Goal: Task Accomplishment & Management: Manage account settings

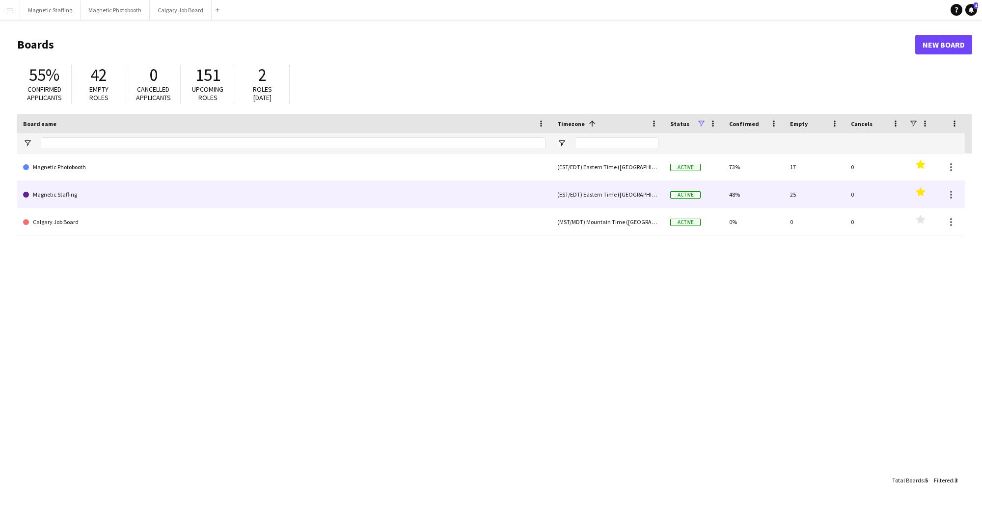
click at [152, 179] on link "Magnetic Photobooth" at bounding box center [284, 167] width 522 height 27
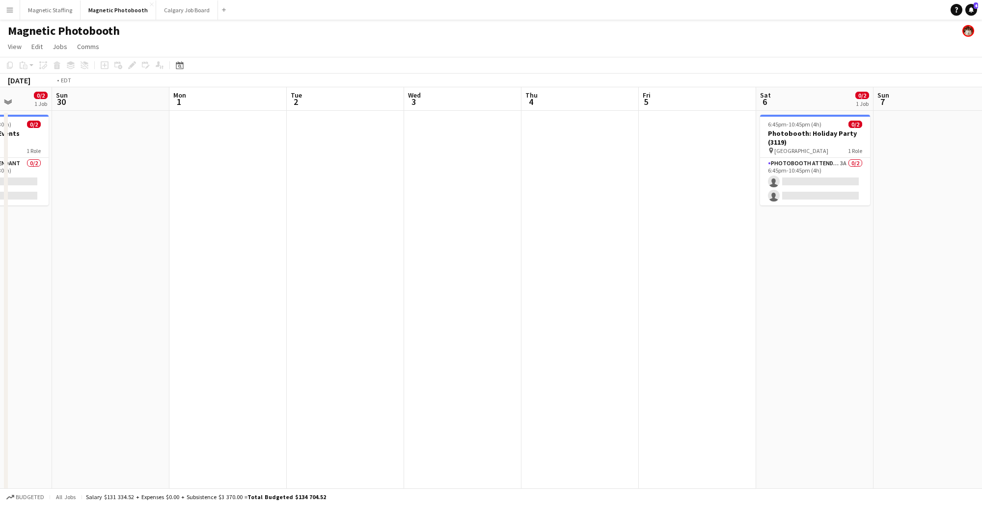
scroll to position [0, 332]
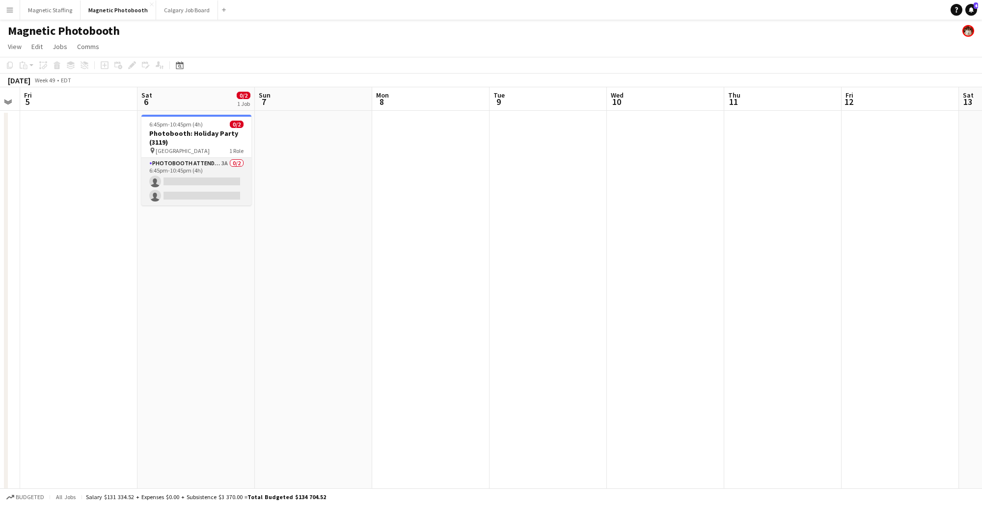
click at [187, 177] on app-card-role "Photobooth Attendant 3A 0/2 6:45pm-10:45pm (4h) single-neutral-actions single-n…" at bounding box center [196, 182] width 110 height 48
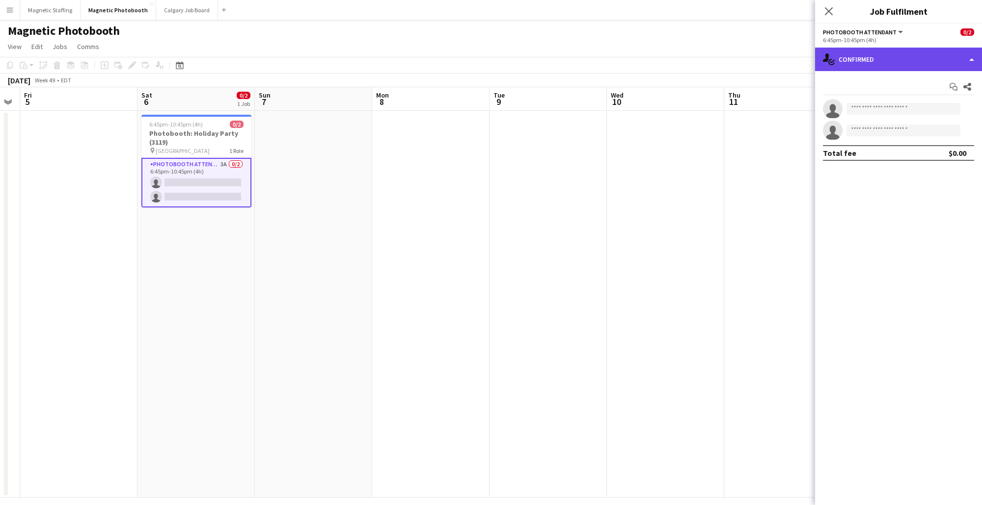
click at [938, 57] on div "single-neutral-actions-check-2 Confirmed" at bounding box center [898, 60] width 167 height 24
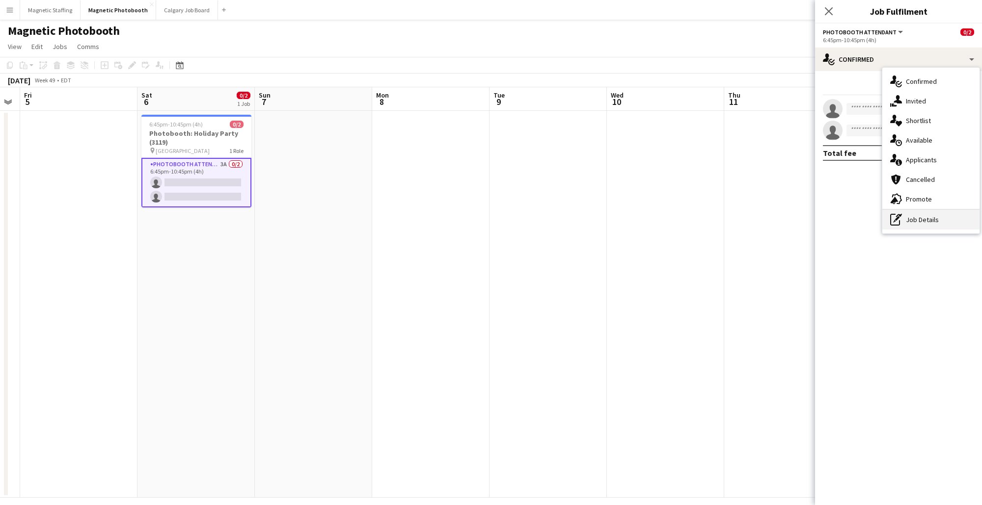
click at [952, 218] on div "pen-write Job Details" at bounding box center [930, 220] width 97 height 20
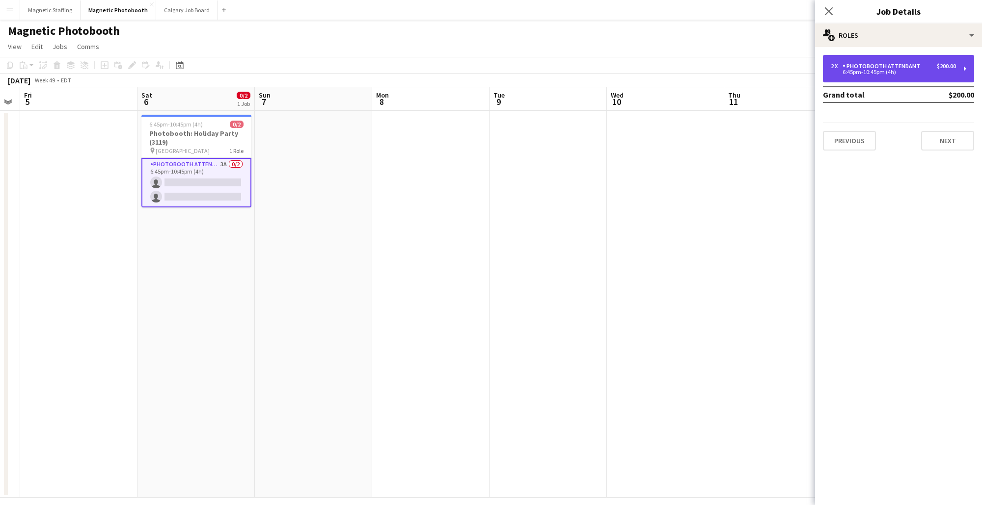
click at [908, 71] on div "6:45pm-10:45pm (4h)" at bounding box center [892, 72] width 125 height 5
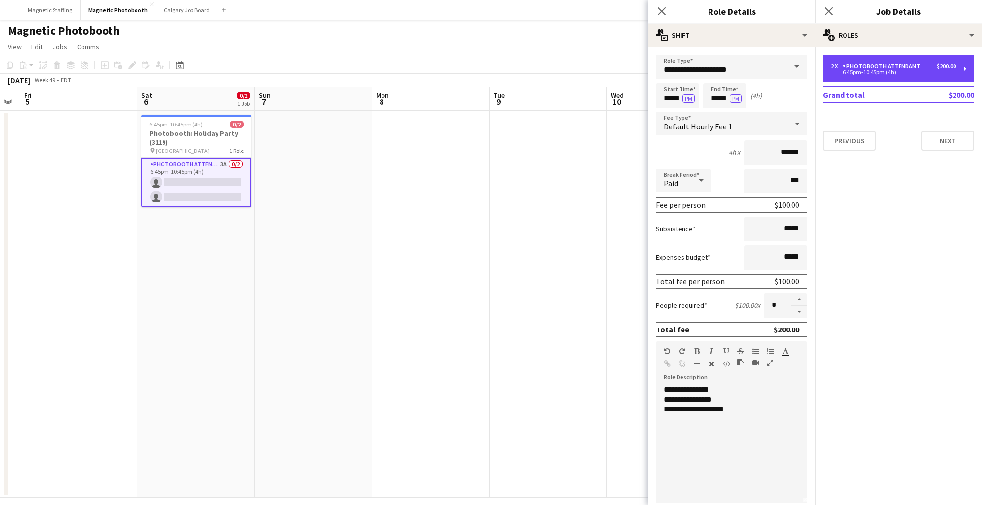
scroll to position [156, 0]
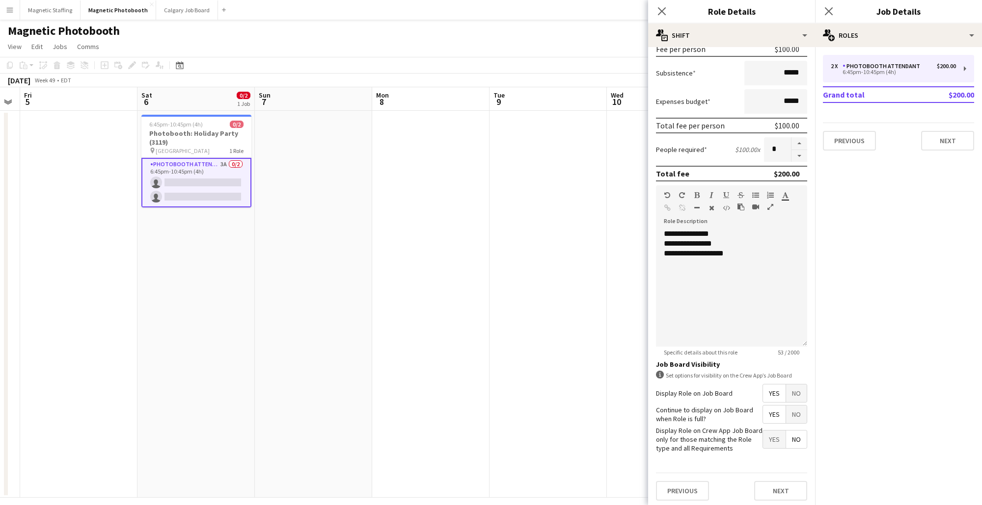
click at [795, 406] on span "No" at bounding box center [796, 415] width 21 height 18
click at [795, 390] on span "No" at bounding box center [796, 394] width 21 height 18
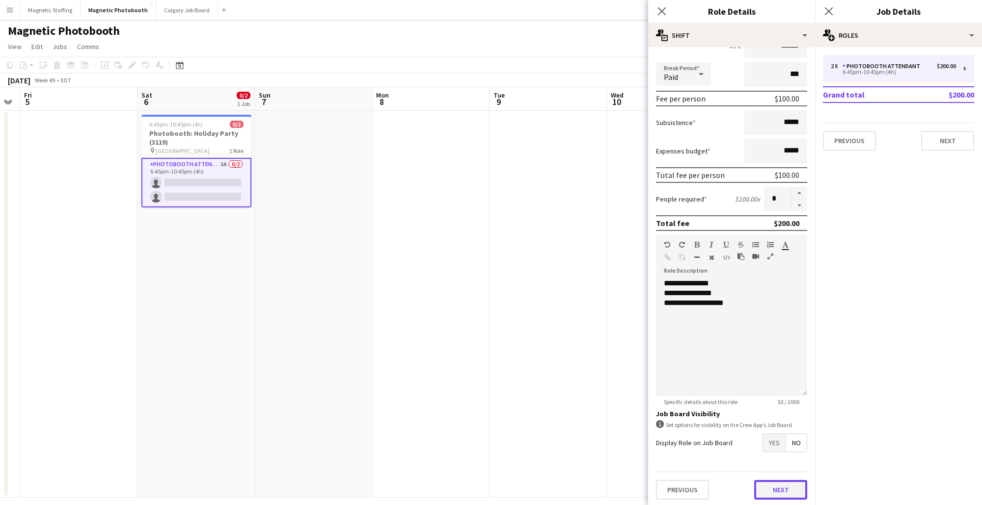
scroll to position [0, 0]
click at [786, 486] on button "Next" at bounding box center [780, 491] width 53 height 20
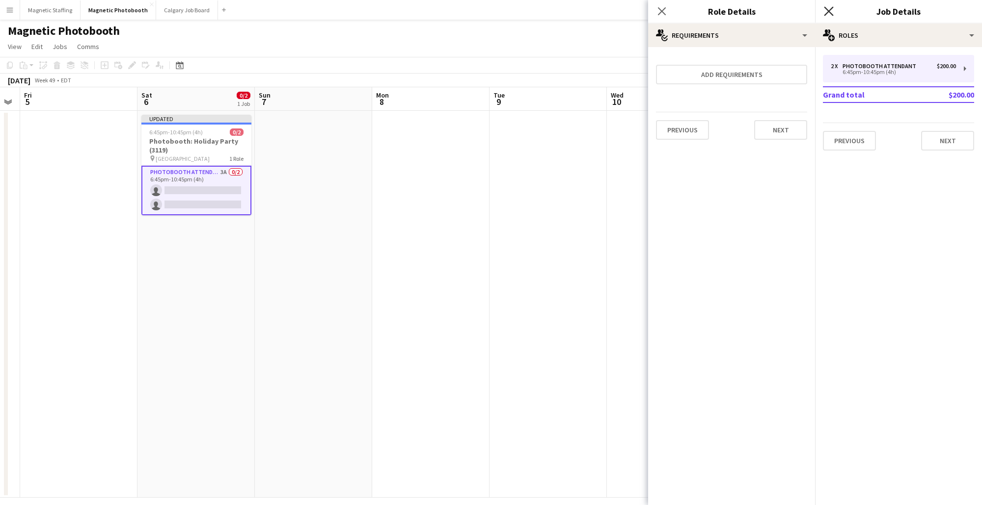
click at [827, 11] on icon at bounding box center [828, 10] width 9 height 9
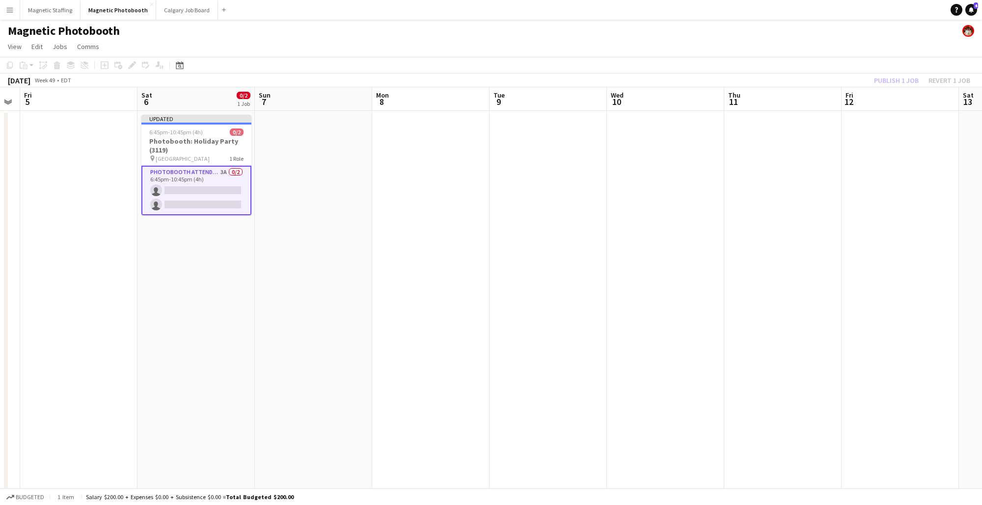
click at [910, 80] on div "Publish 1 job Revert 1 job" at bounding box center [922, 80] width 120 height 13
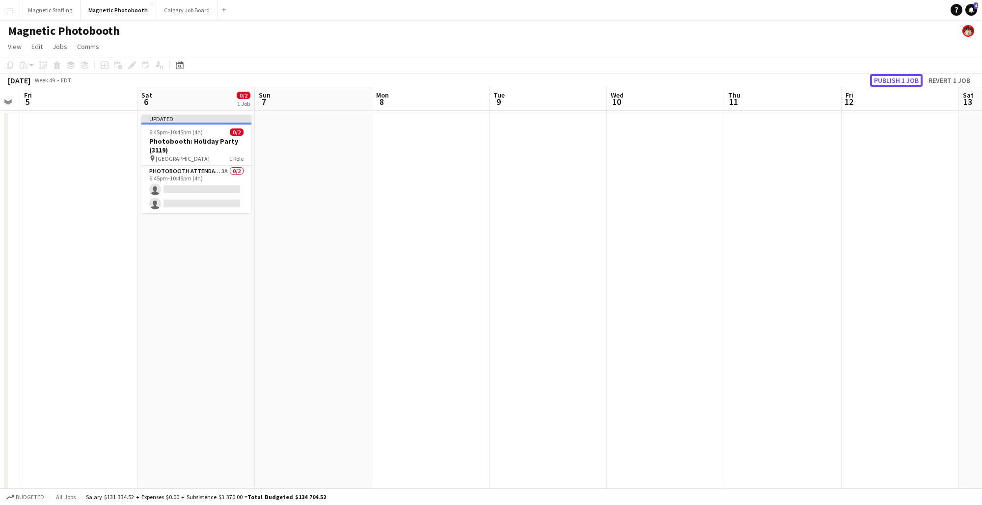
click at [910, 80] on button "Publish 1 job" at bounding box center [896, 80] width 53 height 13
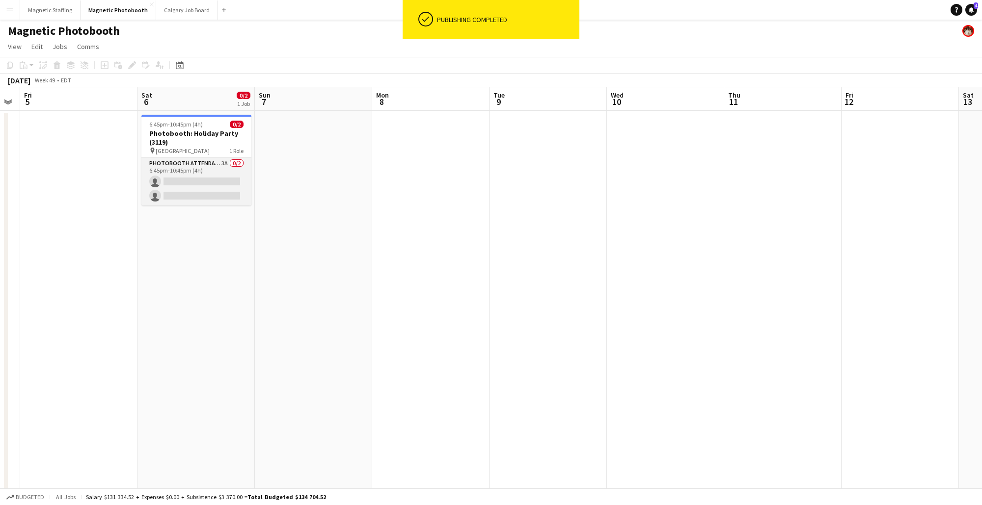
click at [185, 178] on app-card-role "Photobooth Attendant 3A 0/2 6:45pm-10:45pm (4h) single-neutral-actions single-n…" at bounding box center [196, 182] width 110 height 48
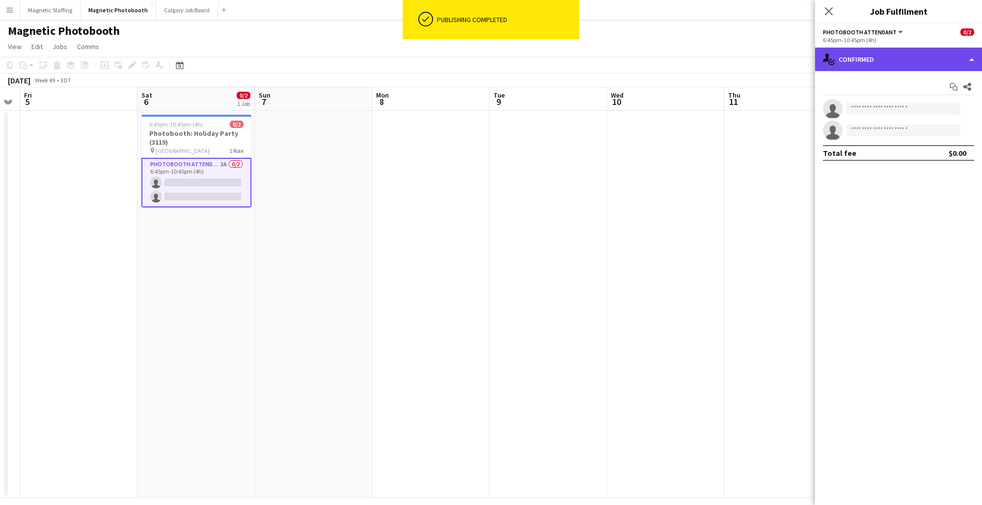
click at [863, 70] on div "single-neutral-actions-check-2 Confirmed" at bounding box center [898, 60] width 167 height 24
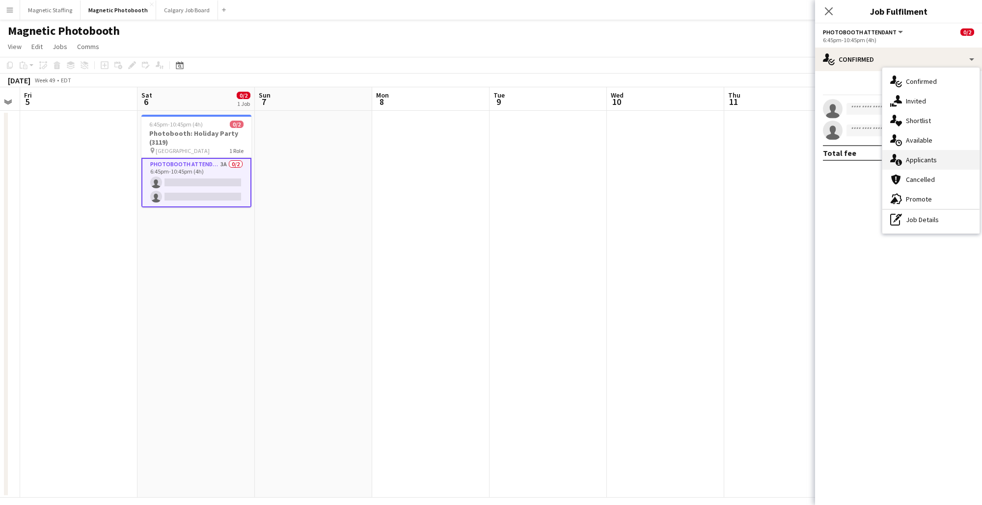
click at [960, 153] on div "single-neutral-actions-information Applicants" at bounding box center [930, 160] width 97 height 20
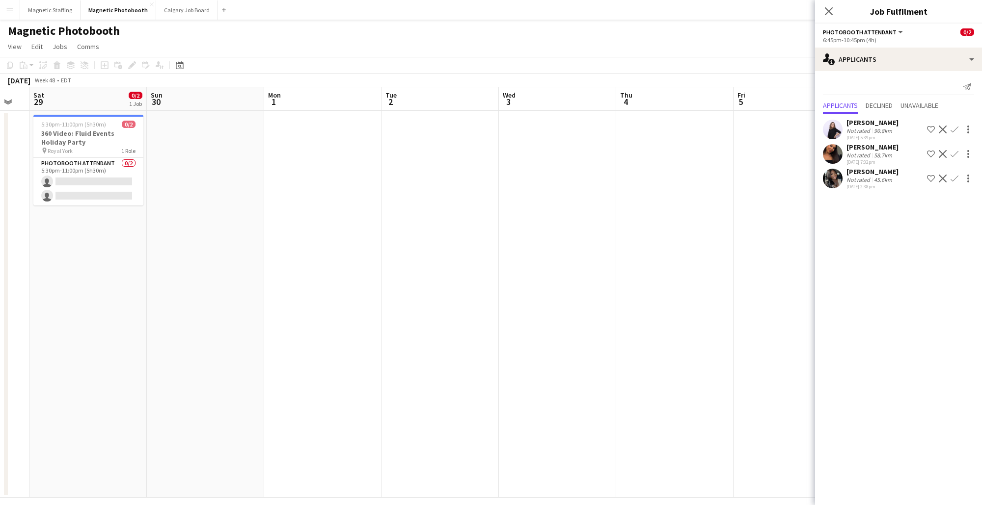
scroll to position [0, 296]
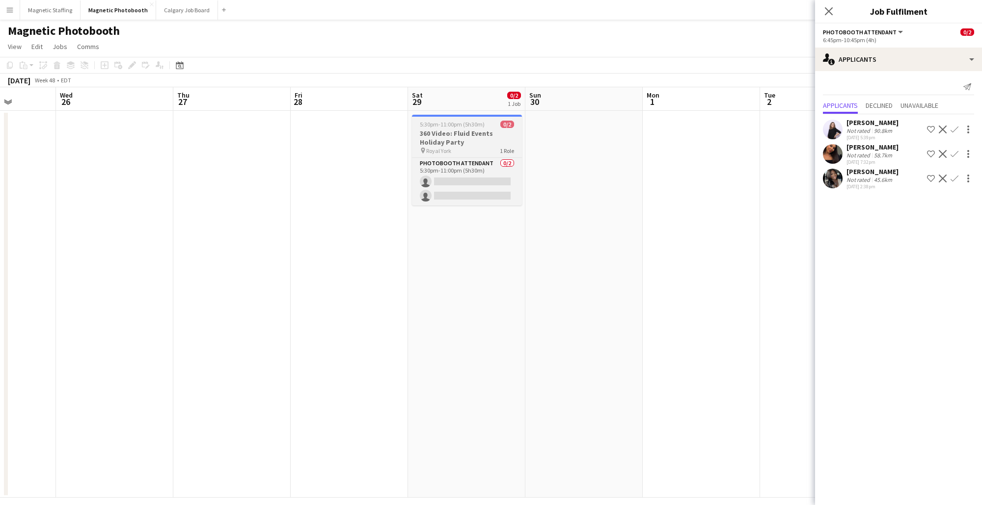
click at [463, 123] on span "5:30pm-11:00pm (5h30m)" at bounding box center [452, 124] width 65 height 7
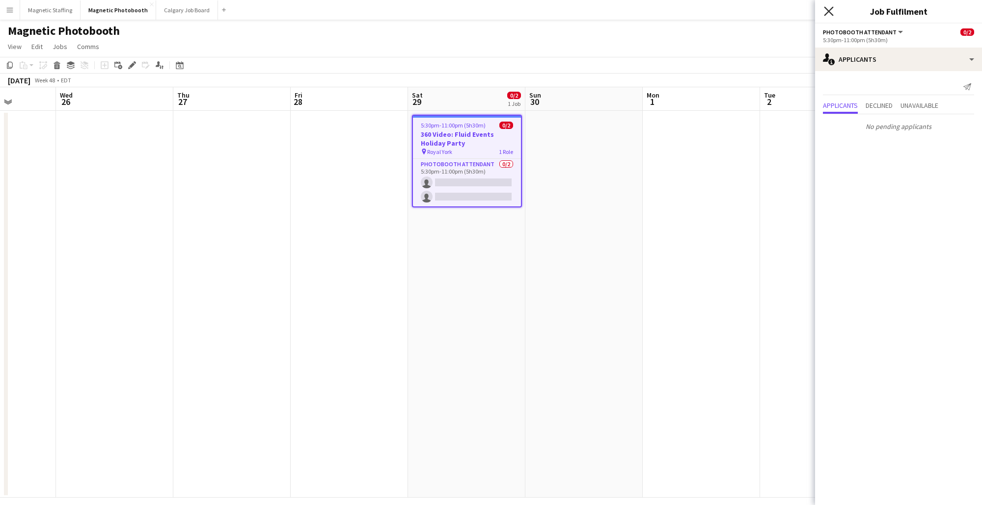
click at [832, 11] on icon "Close pop-in" at bounding box center [828, 10] width 9 height 9
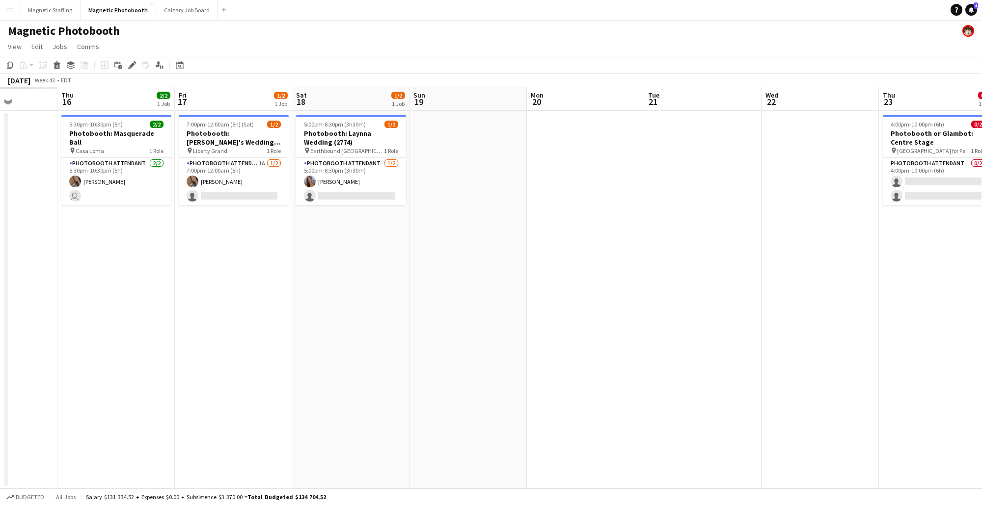
scroll to position [0, 236]
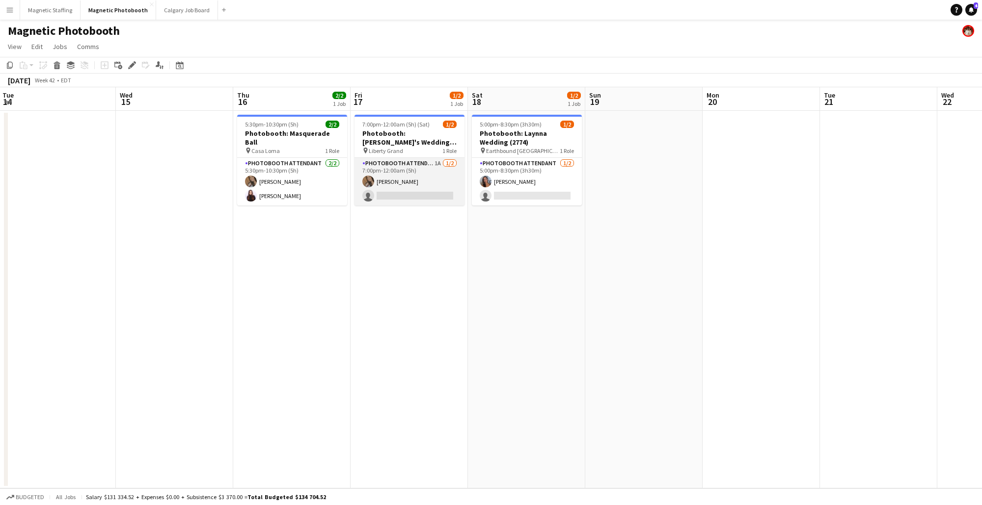
click at [423, 195] on app-card-role "Photobooth Attendant 1A [DATE] 7:00pm-12:00am (5h) [PERSON_NAME] single-neutral…" at bounding box center [409, 182] width 110 height 48
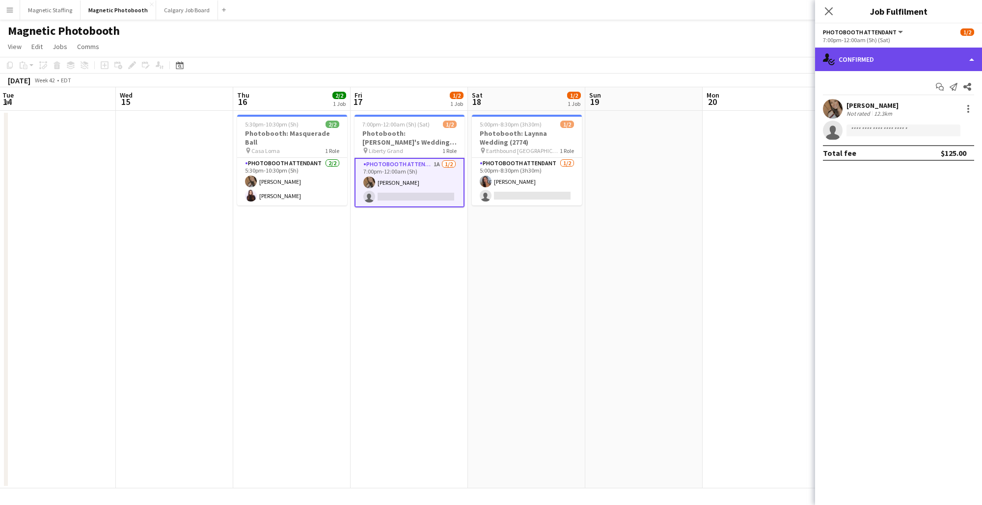
click at [880, 53] on div "single-neutral-actions-check-2 Confirmed" at bounding box center [898, 60] width 167 height 24
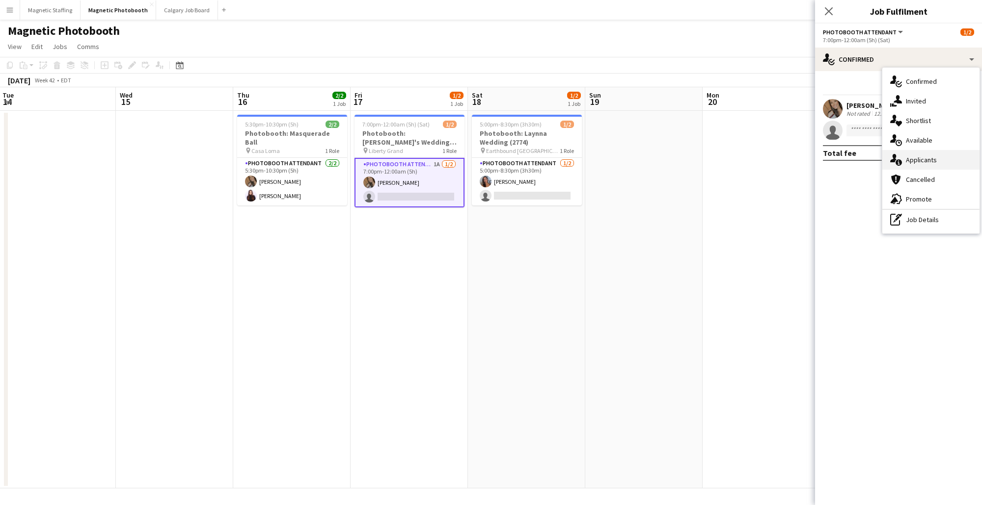
click at [957, 153] on div "single-neutral-actions-information Applicants" at bounding box center [930, 160] width 97 height 20
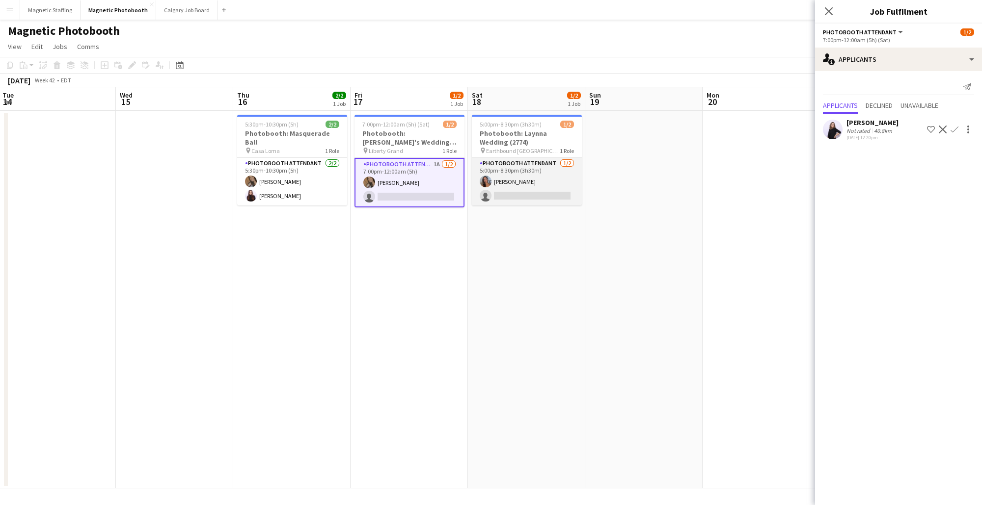
click at [540, 194] on app-card-role "Photobooth Attendant [DATE] 5:00pm-8:30pm (3h30m) [PERSON_NAME] single-neutral-…" at bounding box center [527, 182] width 110 height 48
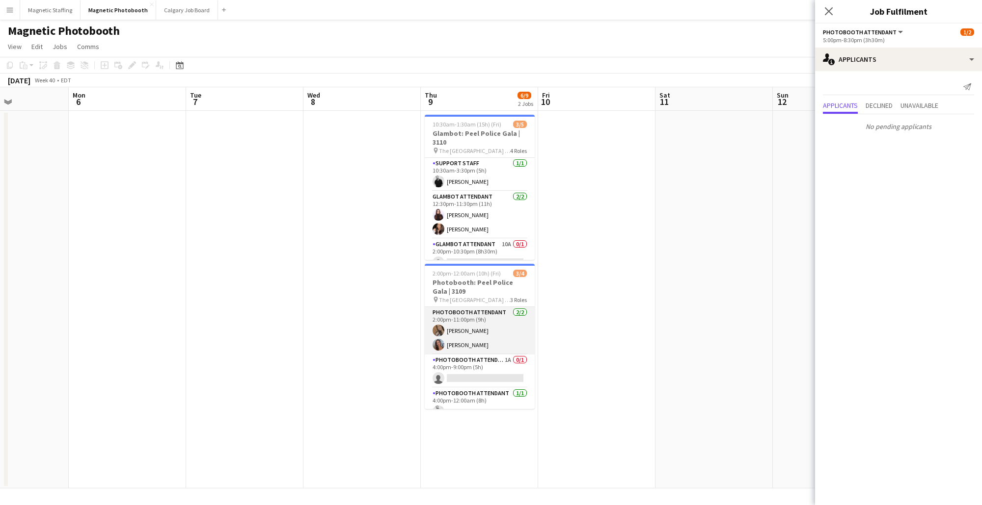
scroll to position [12, 0]
click at [501, 358] on app-card-role "Photobooth Attendant 1A 0/1 4:00pm-9:00pm (5h) single-neutral-actions" at bounding box center [480, 359] width 110 height 33
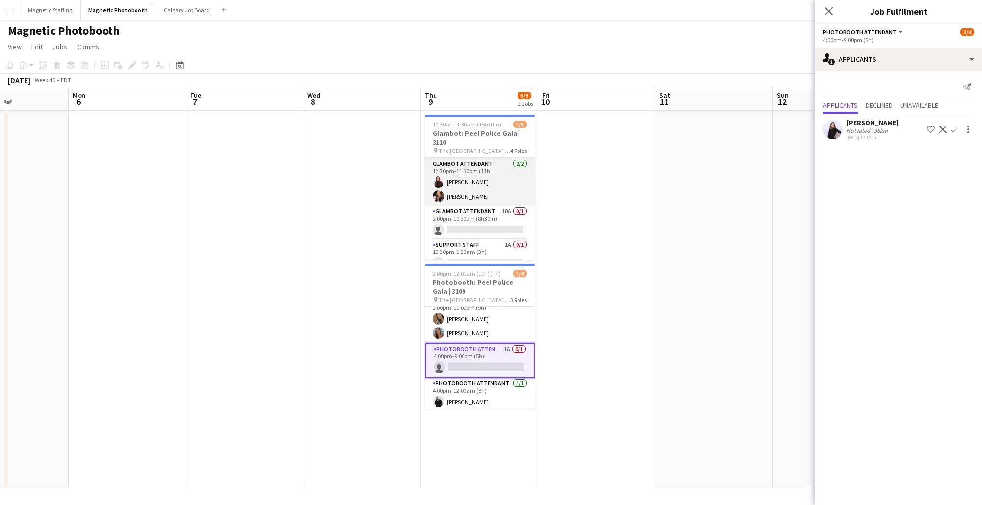
scroll to position [45, 0]
click at [474, 205] on app-card-role "Glambot Attendant 10A 0/1 2:00pm-10:30pm (8h30m) single-neutral-actions" at bounding box center [480, 210] width 110 height 33
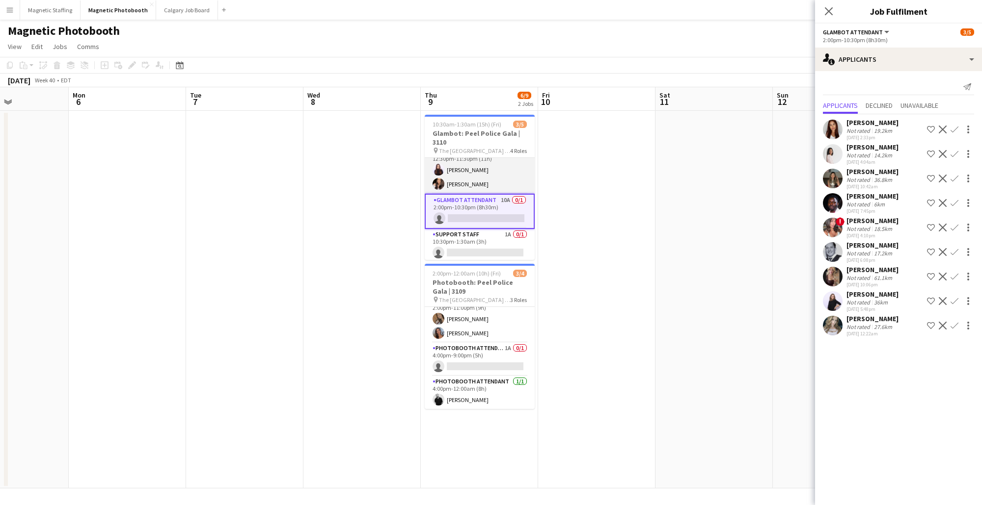
scroll to position [47, 0]
click at [485, 240] on app-card-role "Support Staff 1A 0/1 10:30pm-1:30am (3h) single-neutral-actions" at bounding box center [480, 244] width 110 height 33
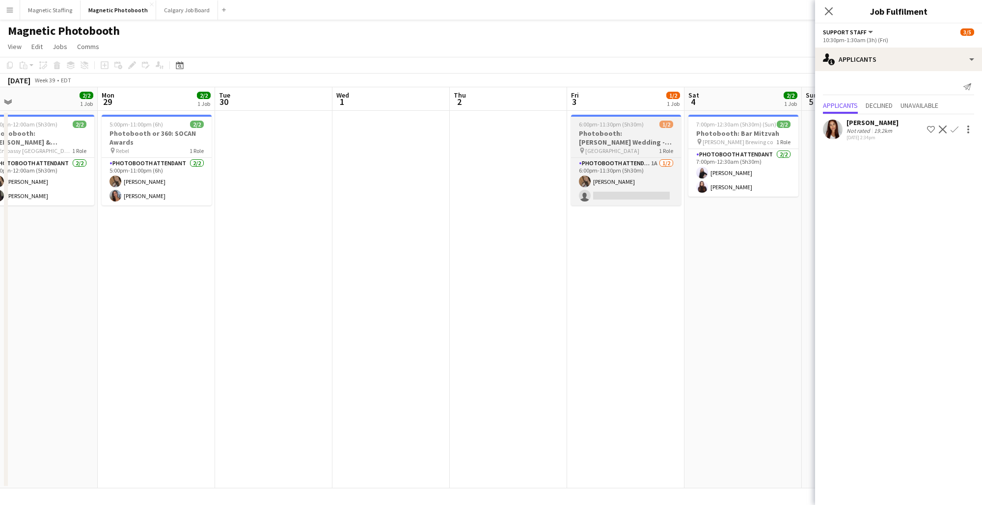
scroll to position [0, 372]
click at [649, 181] on app-card-role "Photobooth Attendant 1A [DATE] 6:00pm-11:30pm (5h30m) [PERSON_NAME] single-neut…" at bounding box center [625, 182] width 110 height 48
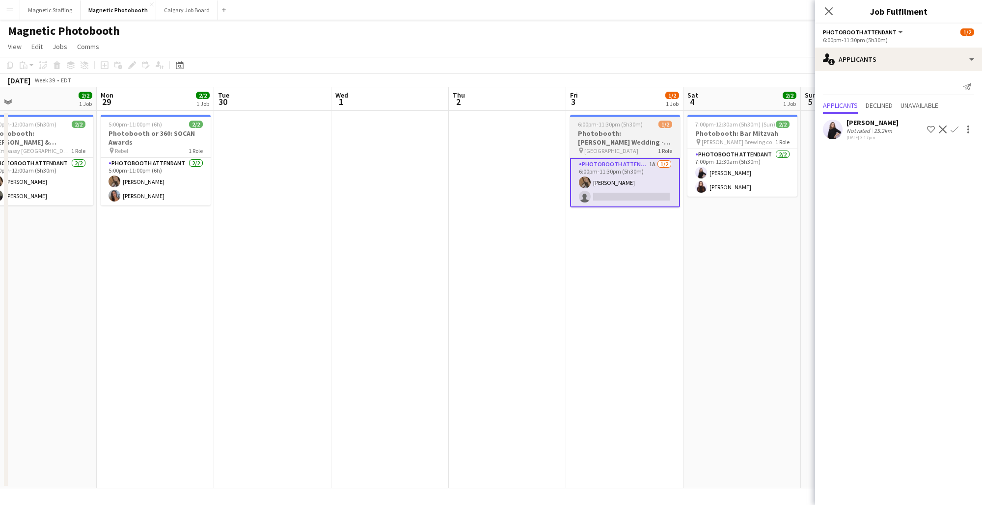
click at [630, 155] on app-job-card "6:00pm-11:30pm (5h30m) 1/2 Photobooth: [PERSON_NAME] Wedding - 2721 pin Belcrof…" at bounding box center [625, 161] width 110 height 93
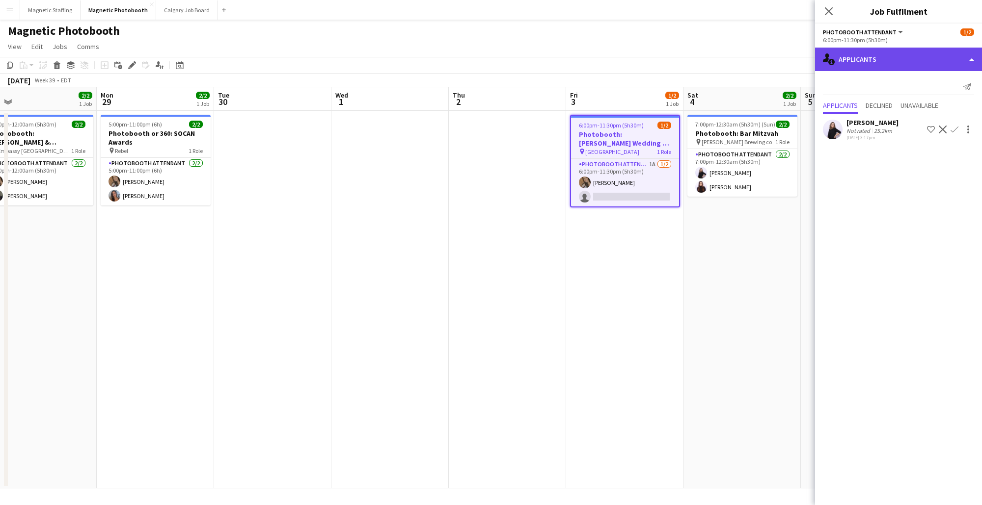
click at [906, 58] on div "single-neutral-actions-information Applicants" at bounding box center [898, 60] width 167 height 24
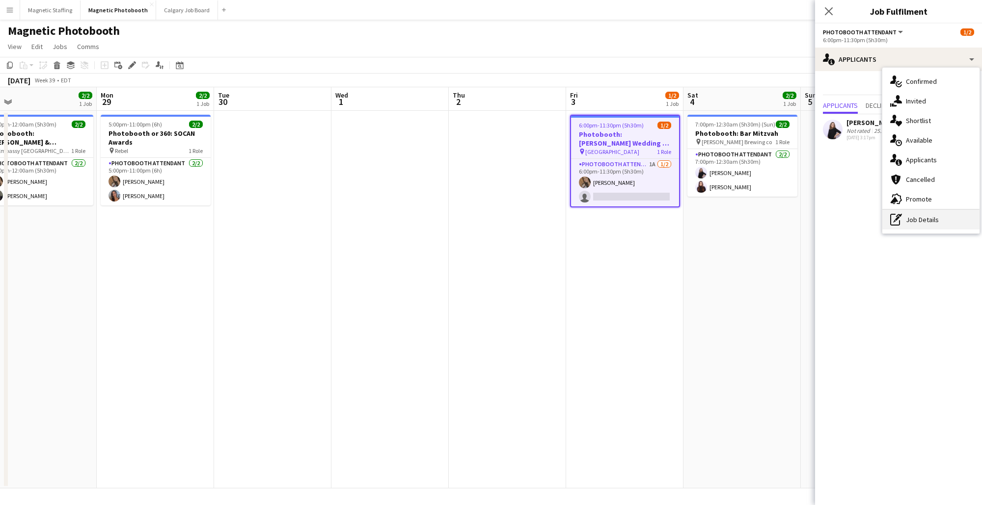
click at [949, 219] on div "pen-write Job Details" at bounding box center [930, 220] width 97 height 20
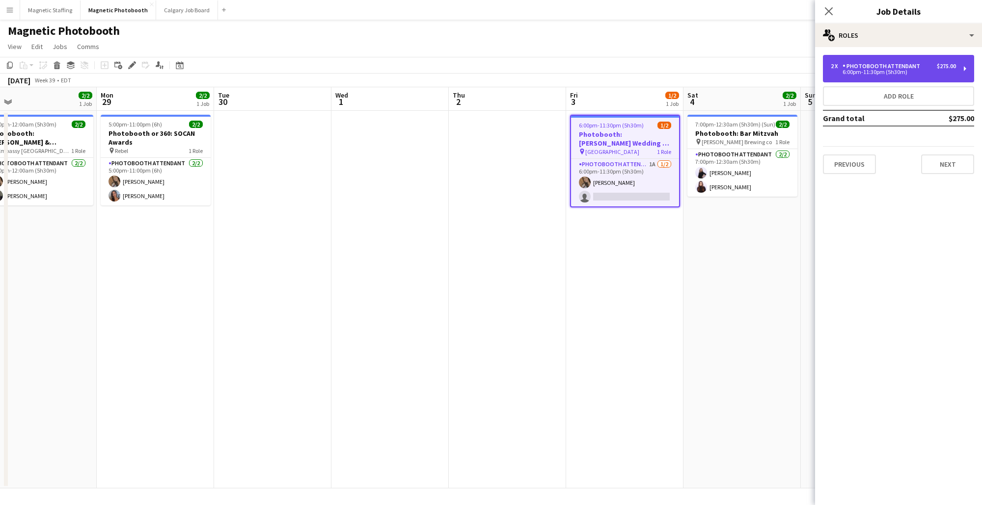
click at [917, 68] on div "Photobooth Attendant" at bounding box center [882, 66] width 81 height 7
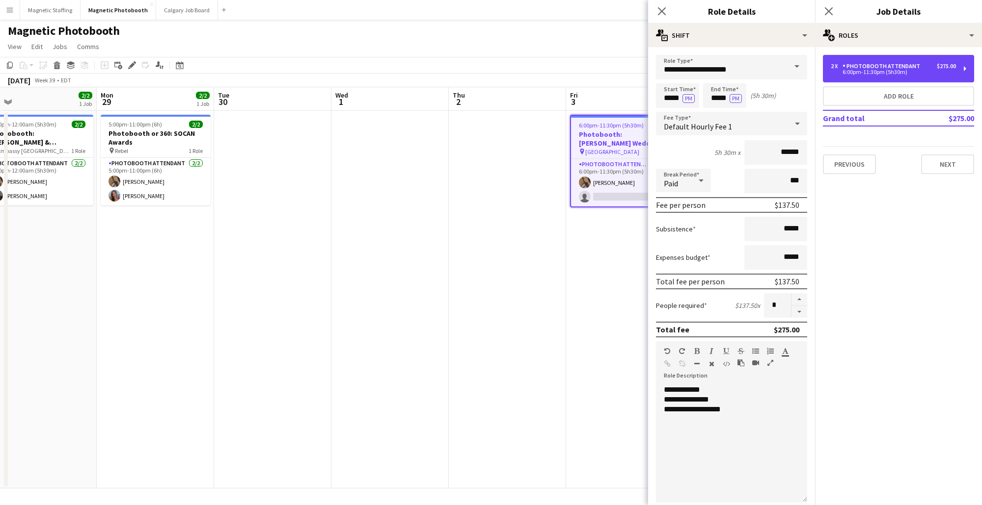
scroll to position [156, 0]
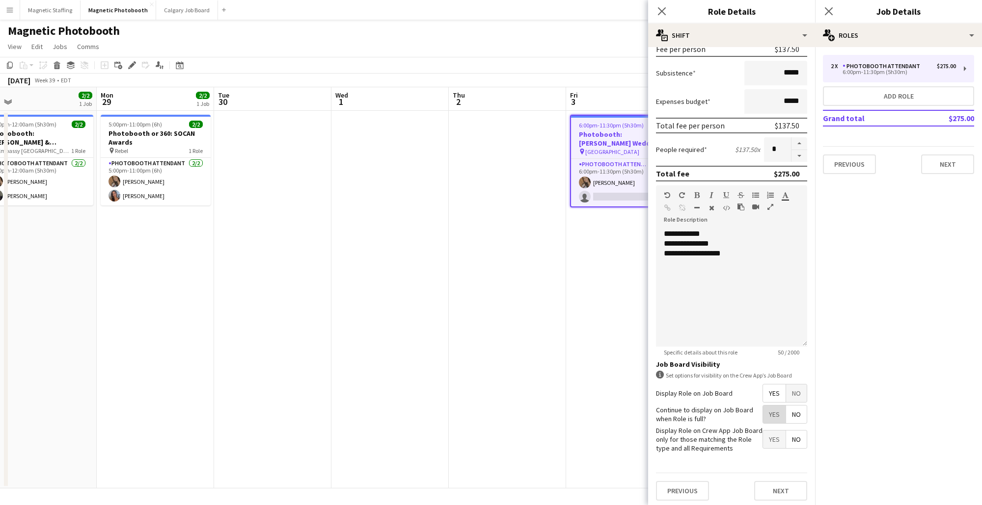
click at [779, 413] on span "Yes" at bounding box center [774, 415] width 23 height 18
click at [664, 10] on icon at bounding box center [661, 10] width 9 height 9
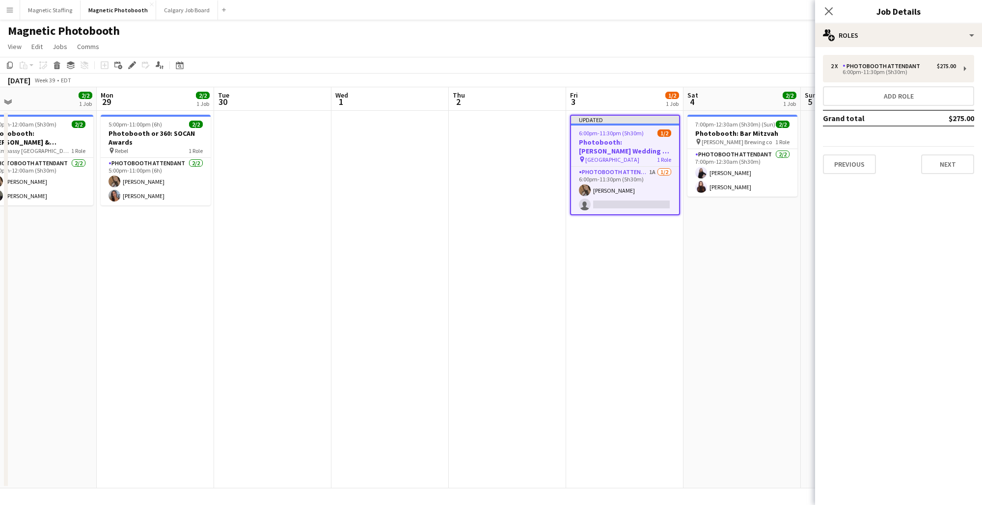
click at [835, 10] on div "Close pop-in" at bounding box center [828, 11] width 27 height 23
click at [830, 11] on icon "Close pop-in" at bounding box center [828, 10] width 9 height 9
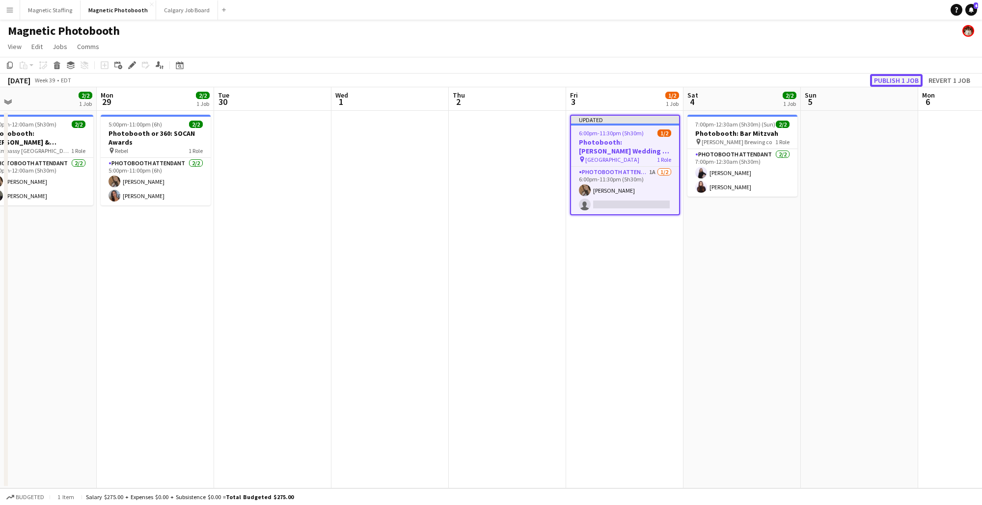
click at [901, 79] on button "Publish 1 job" at bounding box center [896, 80] width 53 height 13
